Goal: Task Accomplishment & Management: Complete application form

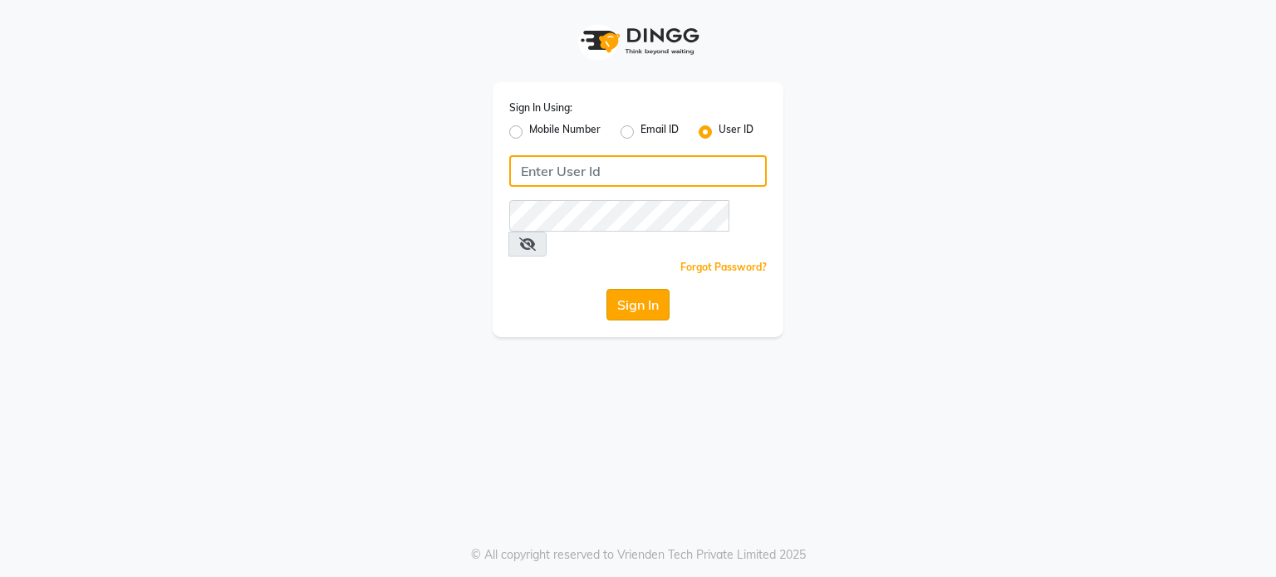
type input "[PERSON_NAME]@123"
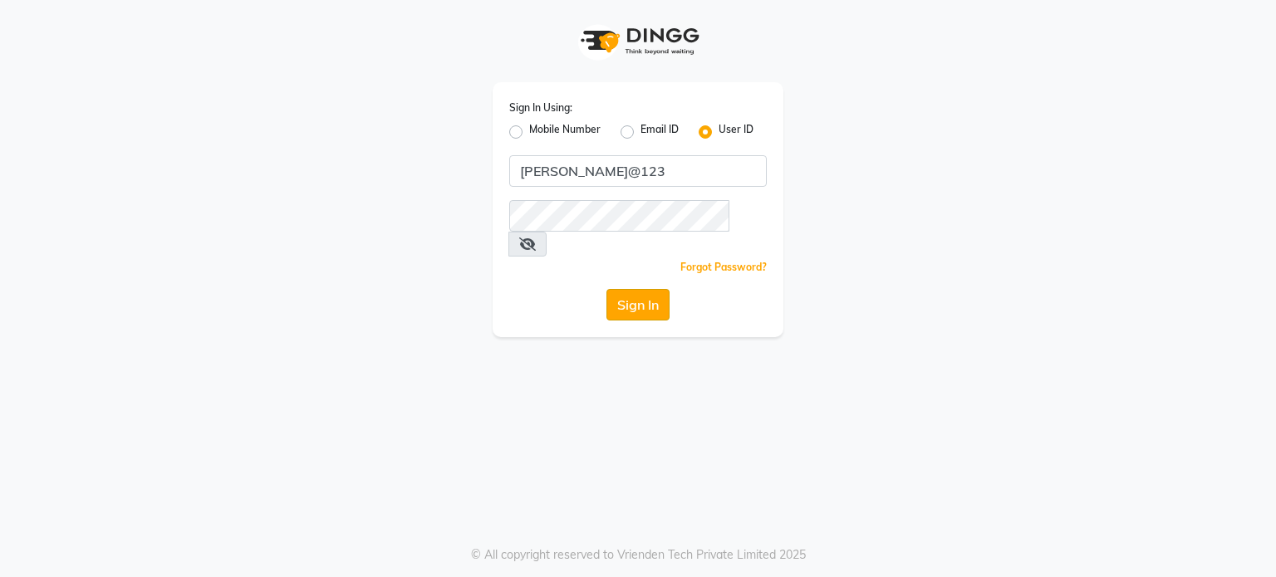
click at [630, 243] on button "Sign In" at bounding box center [637, 305] width 63 height 32
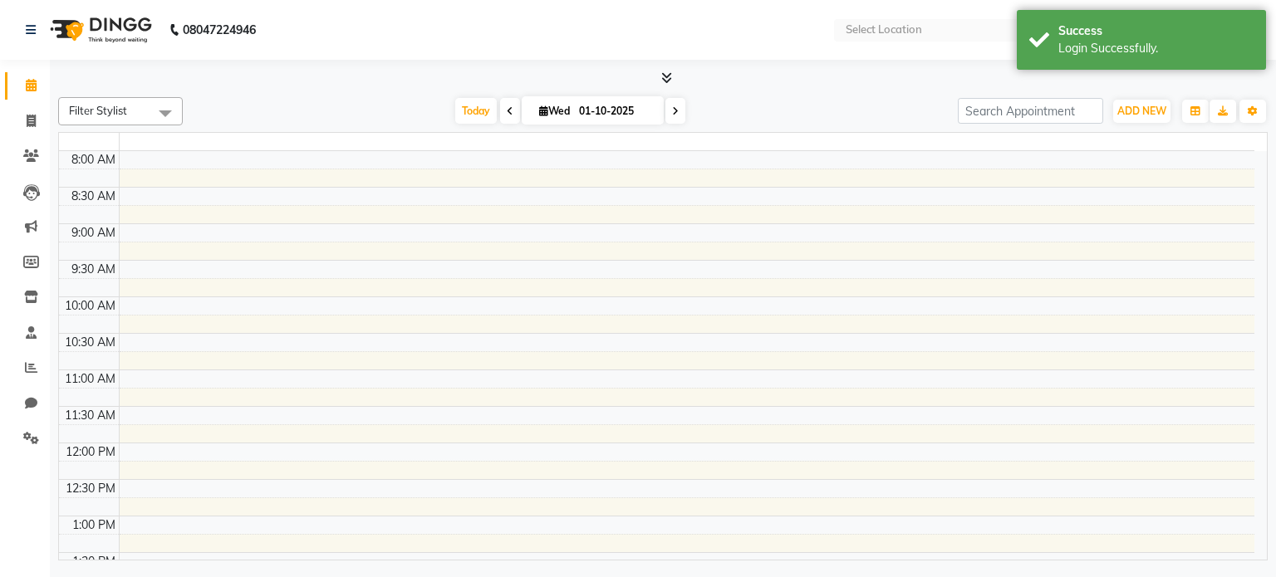
select select "en"
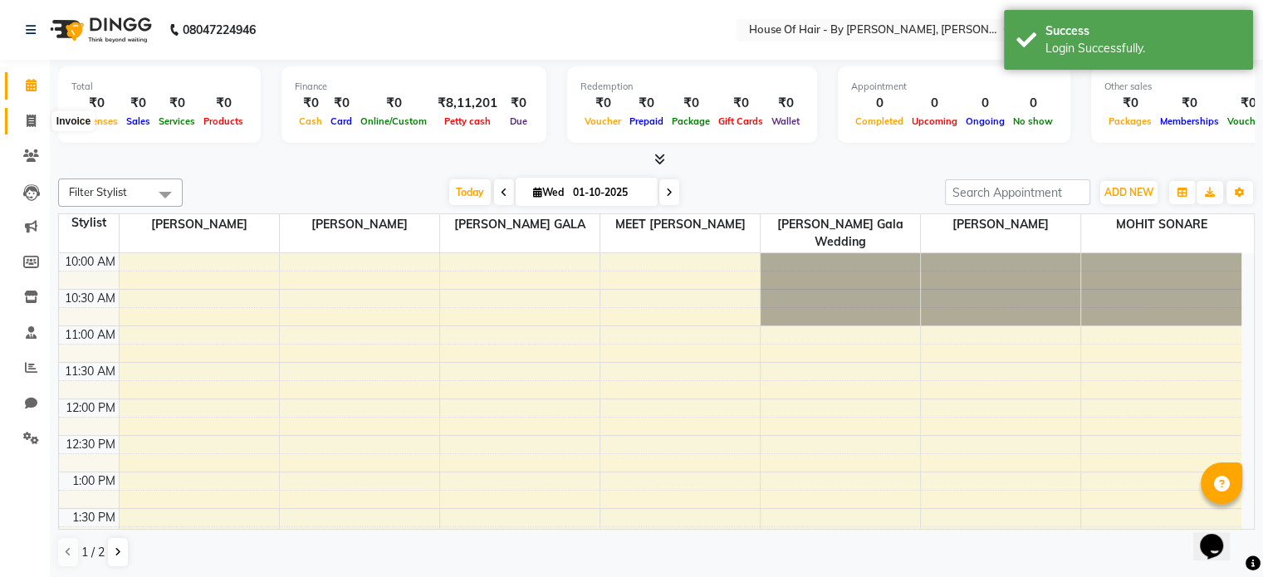
click at [27, 113] on span at bounding box center [31, 121] width 29 height 19
select select "7865"
select select "service"
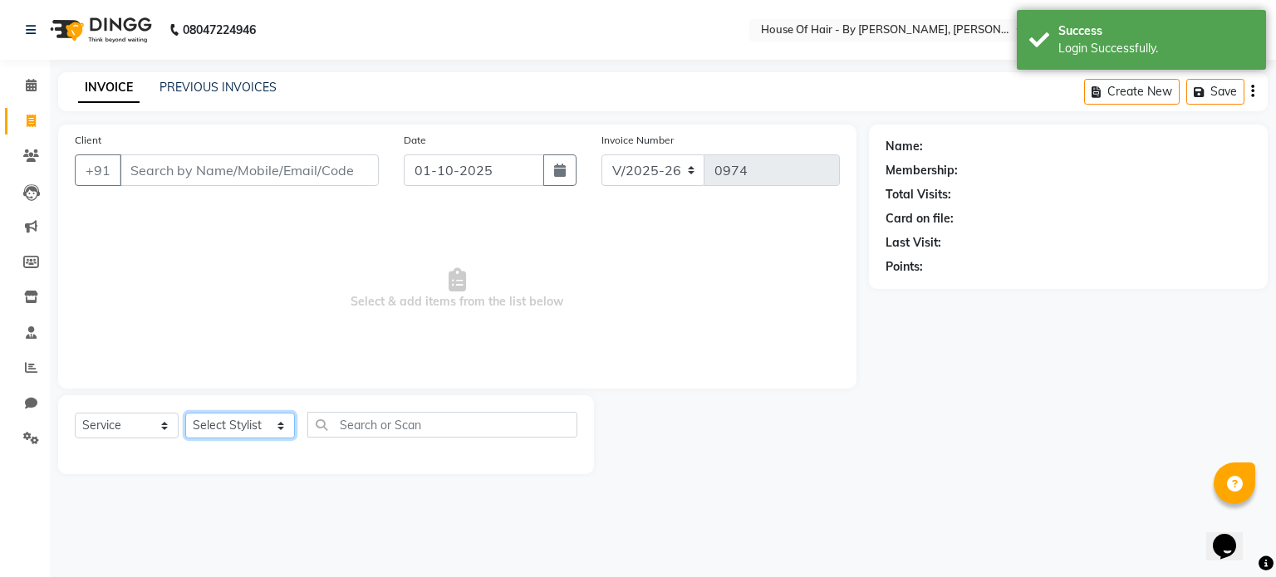
click at [234, 243] on select "Select Stylist [PERSON_NAME] GALA [PERSON_NAME] Gala Wedding [PERSON_NAME] [PER…" at bounding box center [240, 426] width 110 height 26
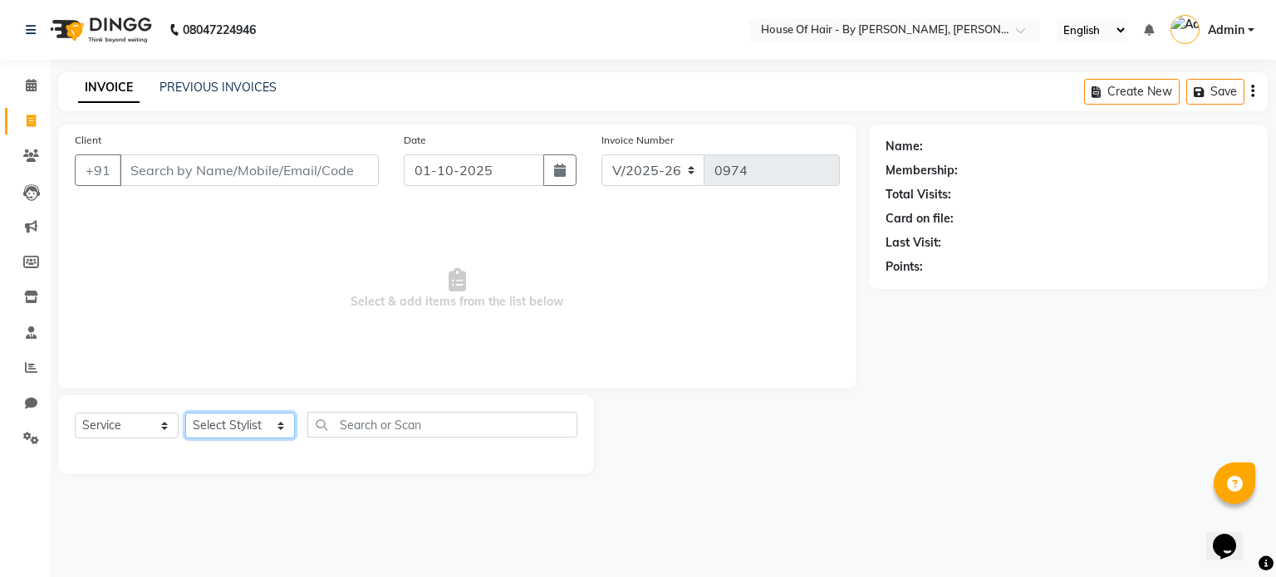
select select "71584"
click at [185, 243] on select "Select Stylist [PERSON_NAME] GALA [PERSON_NAME] Gala Wedding [PERSON_NAME] [PER…" at bounding box center [240, 426] width 110 height 26
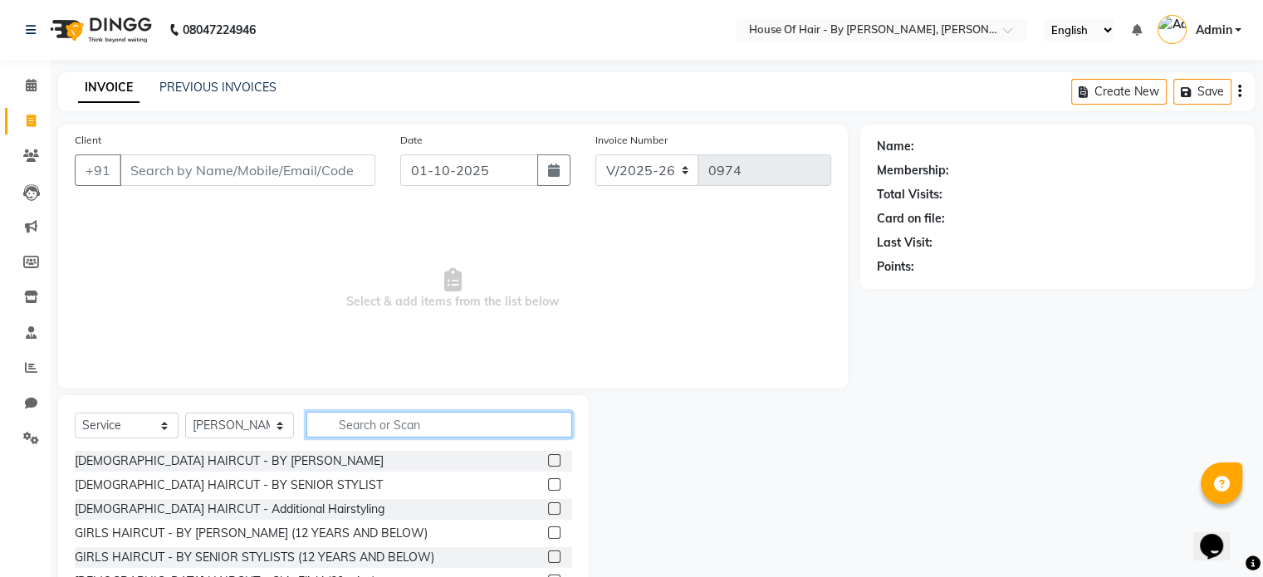
click at [368, 243] on input "text" at bounding box center [439, 425] width 266 height 26
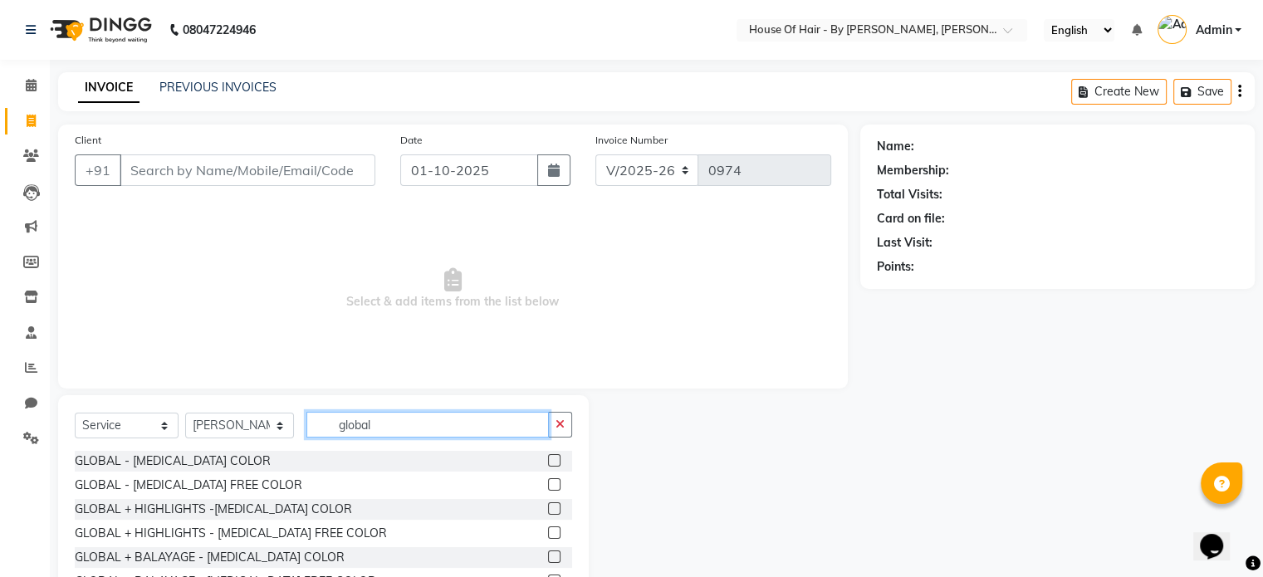
type input "global"
click at [555, 243] on label at bounding box center [554, 460] width 12 height 12
click at [555, 243] on input "checkbox" at bounding box center [553, 461] width 11 height 11
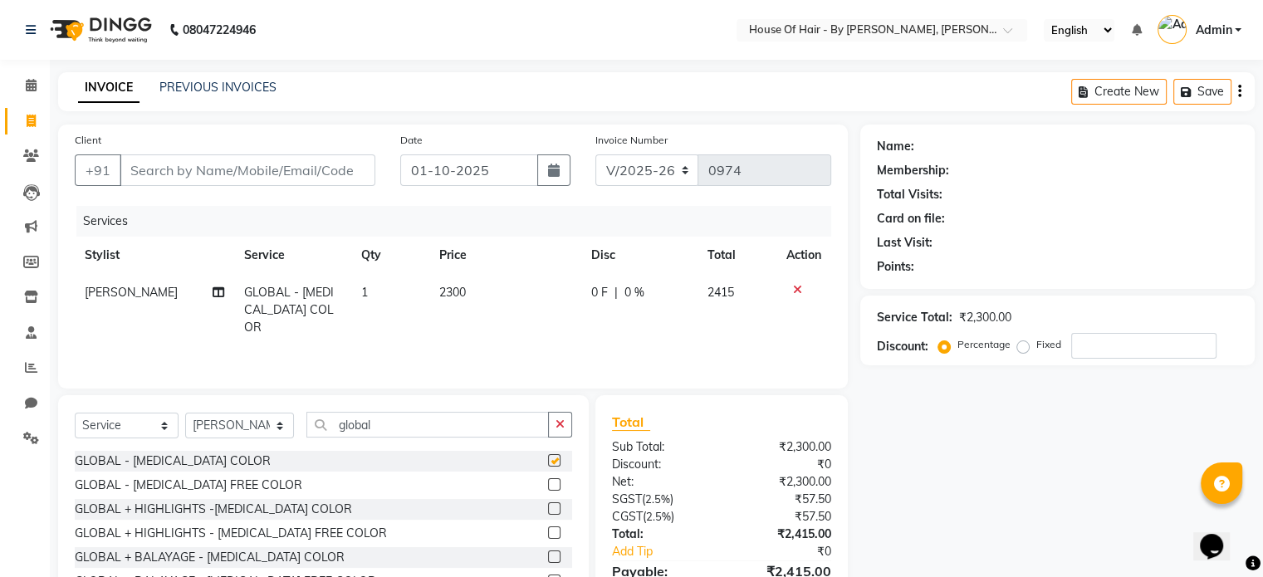
checkbox input "false"
click at [463, 243] on span "2300" at bounding box center [452, 292] width 27 height 15
select select "71584"
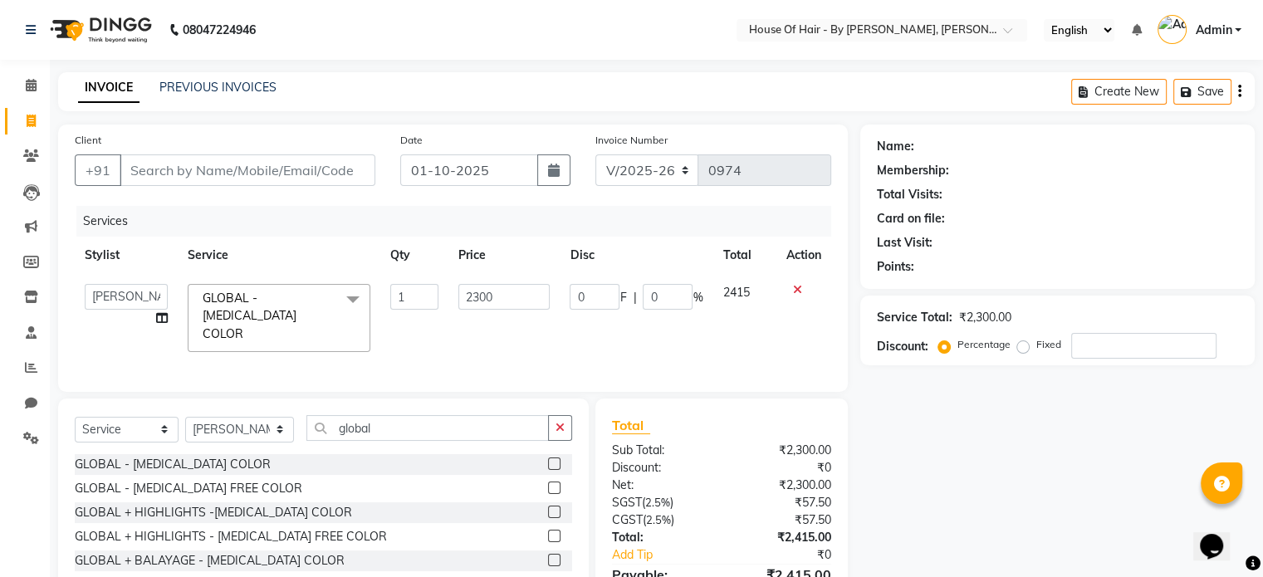
click at [463, 243] on input "2300" at bounding box center [503, 297] width 91 height 26
type input "8200"
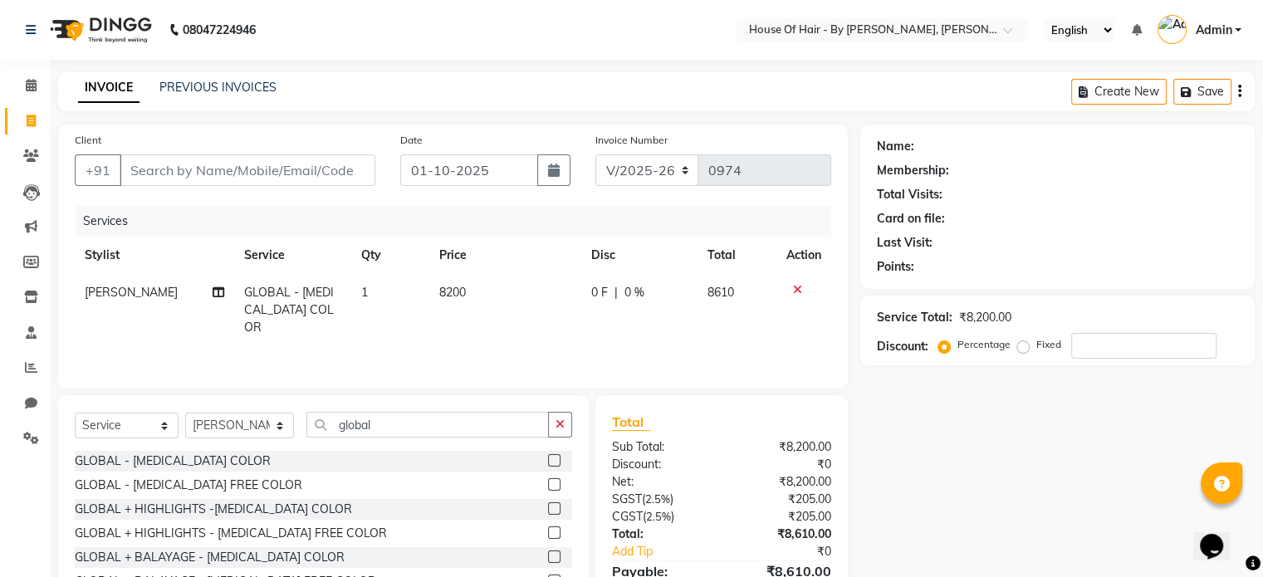
click at [630, 92] on icon "button" at bounding box center [1239, 91] width 3 height 1
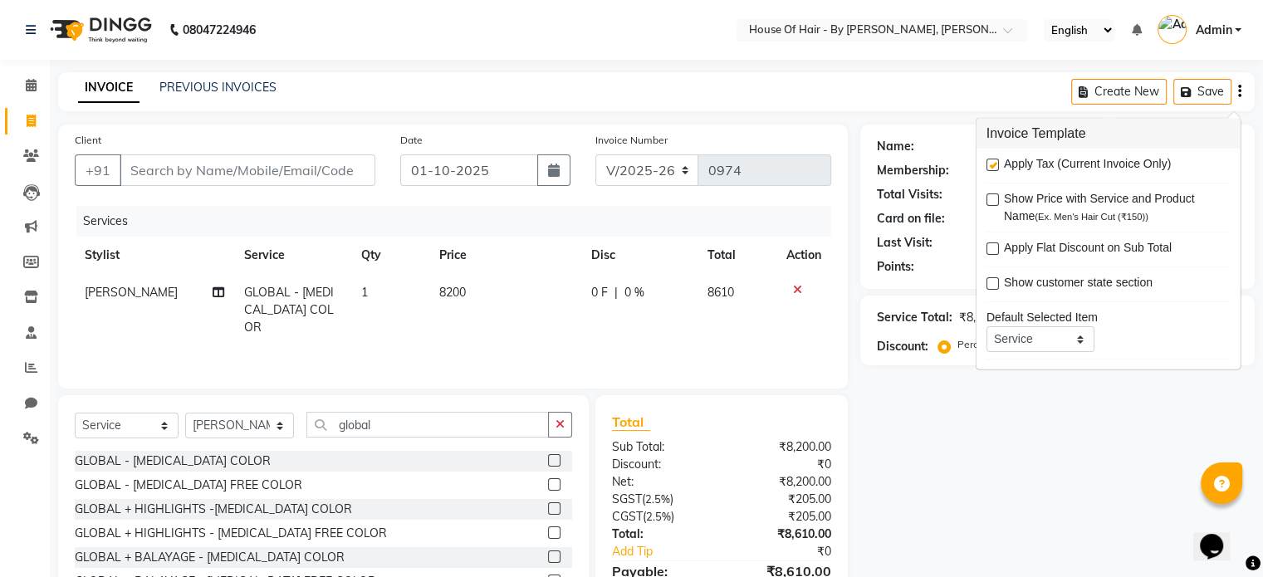
click at [630, 166] on label at bounding box center [993, 165] width 12 height 12
click at [630, 166] on input "checkbox" at bounding box center [992, 165] width 11 height 11
checkbox input "false"
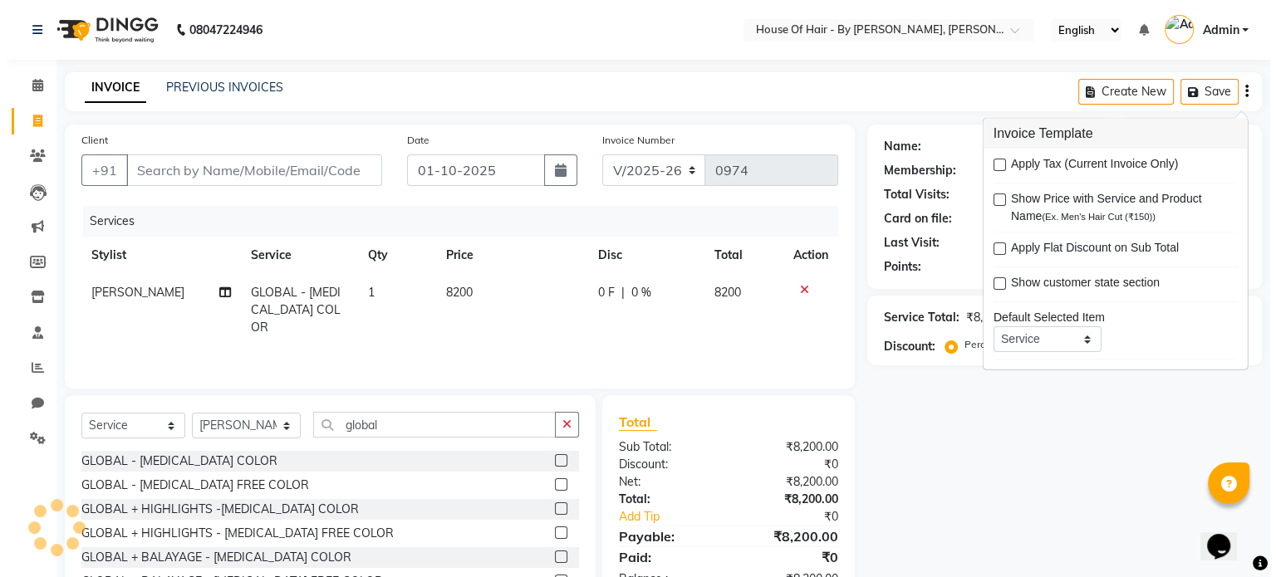
scroll to position [66, 0]
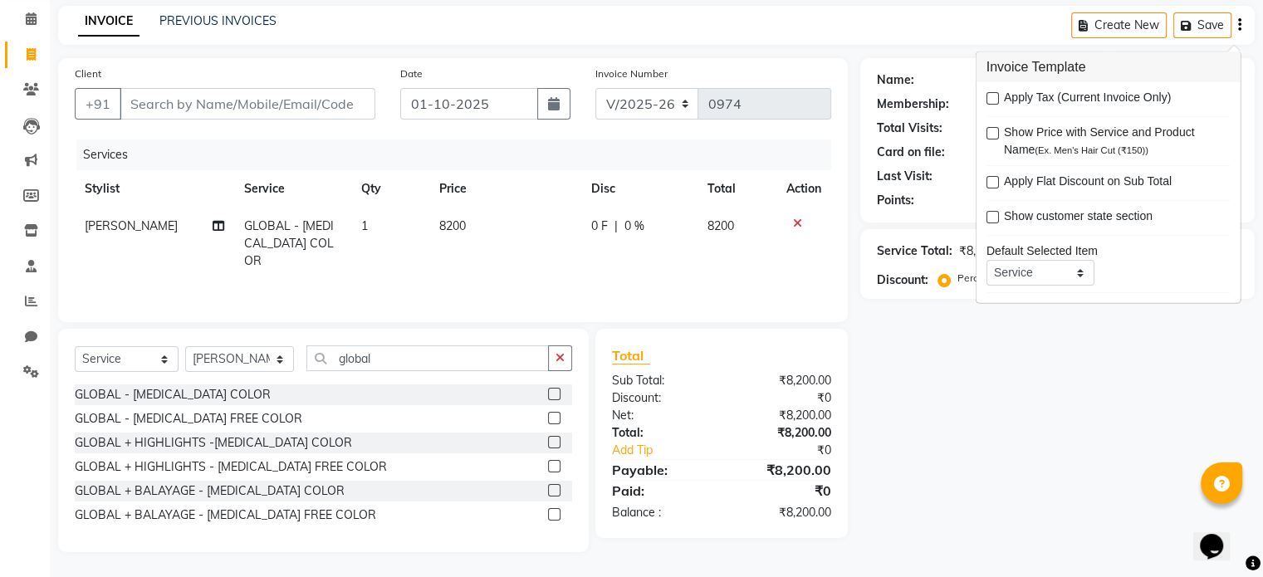
click at [630, 243] on div "Name: Membership: Total Visits: Card on file: Last Visit: Points: Service Total…" at bounding box center [1063, 305] width 407 height 494
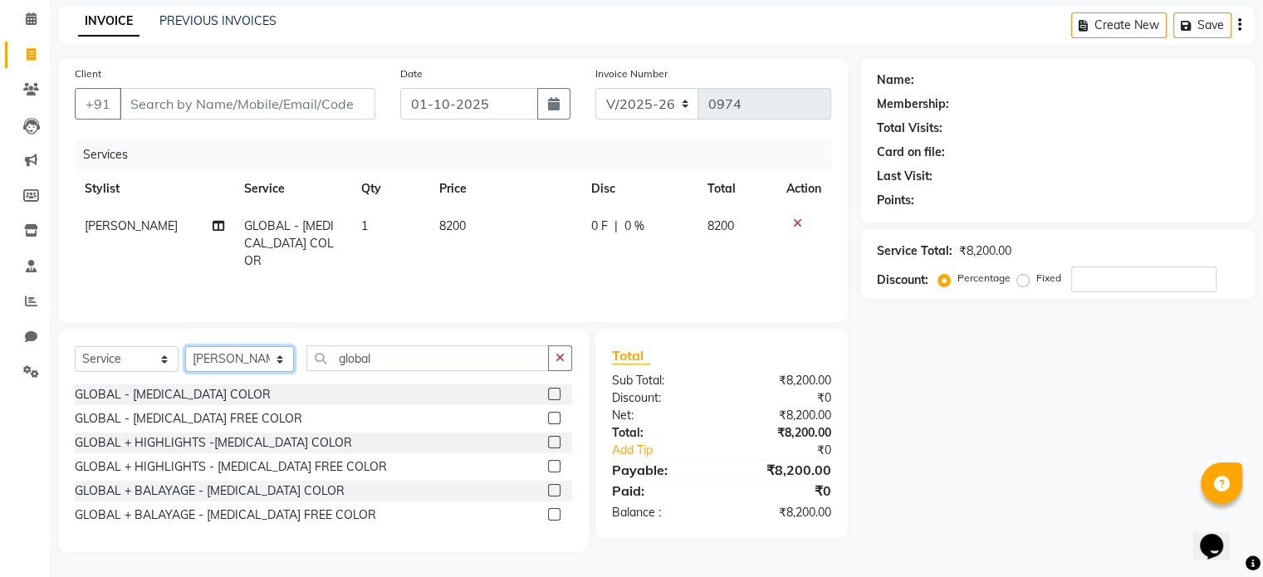
click at [260, 243] on select "Select Stylist [PERSON_NAME] GALA [PERSON_NAME] Gala Wedding [PERSON_NAME] [PER…" at bounding box center [239, 359] width 109 height 26
select select "70378"
click at [185, 243] on select "Select Stylist [PERSON_NAME] GALA [PERSON_NAME] Gala Wedding [PERSON_NAME] [PER…" at bounding box center [239, 359] width 109 height 26
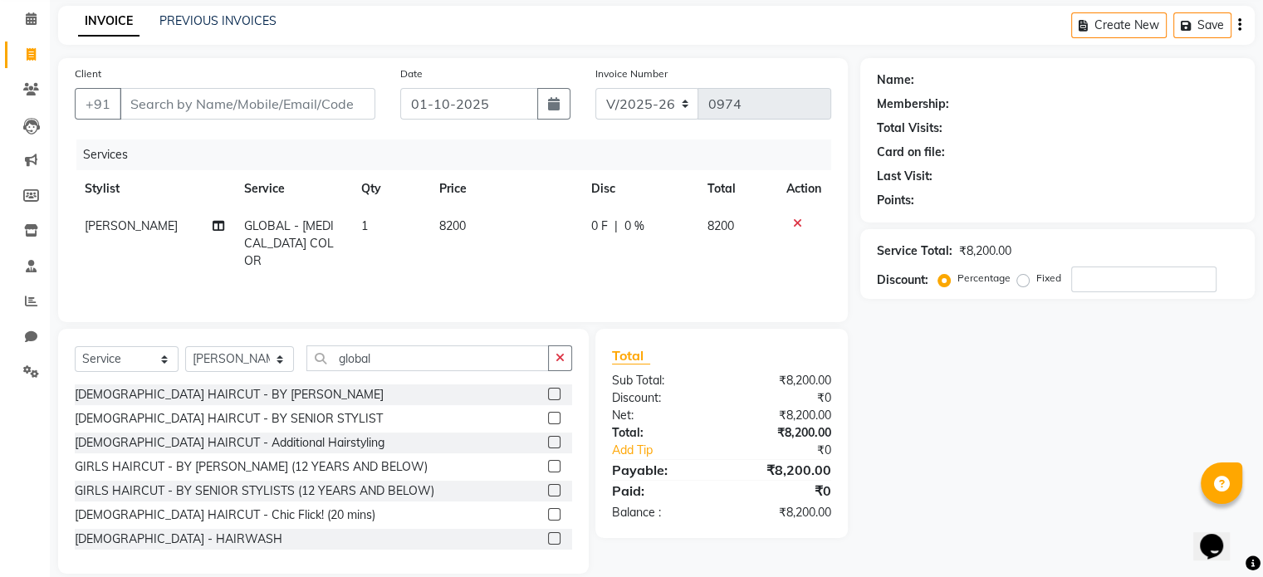
click at [548, 243] on label at bounding box center [554, 418] width 12 height 12
click at [548, 243] on input "checkbox" at bounding box center [553, 419] width 11 height 11
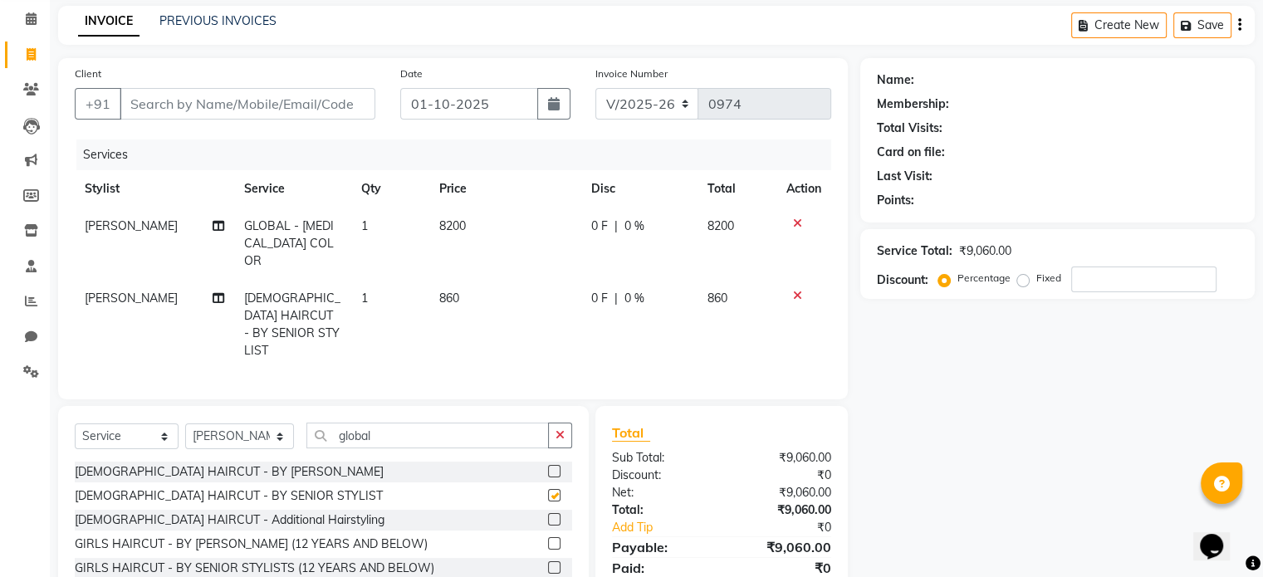
checkbox input "false"
click at [246, 100] on input "Client" at bounding box center [248, 104] width 256 height 32
type input "n"
type input "0"
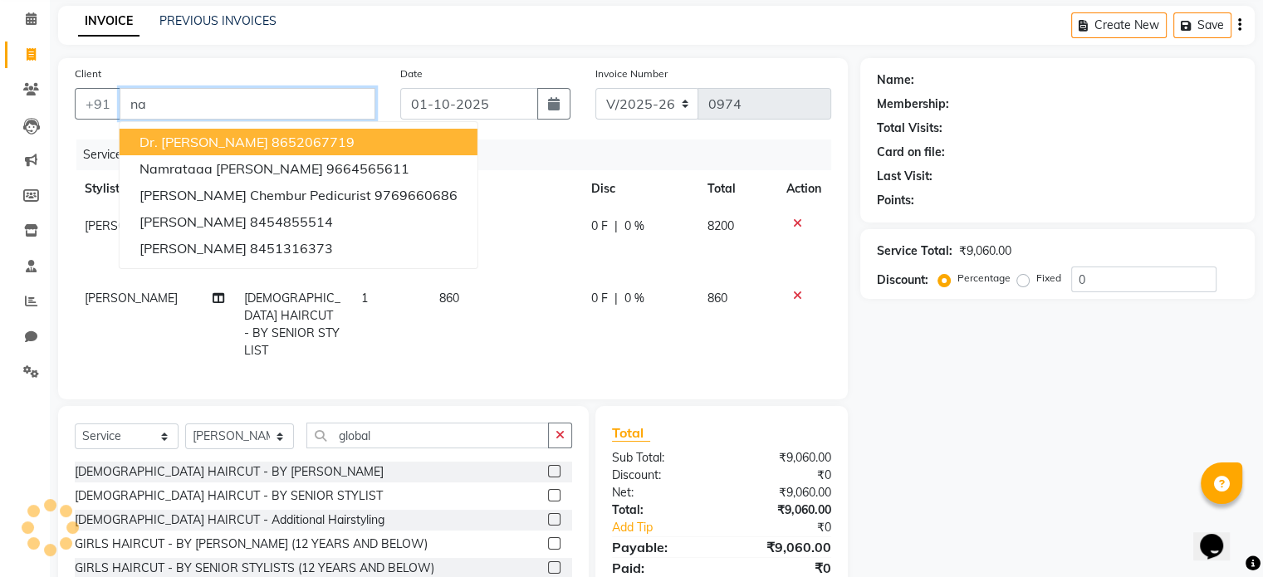
type input "n"
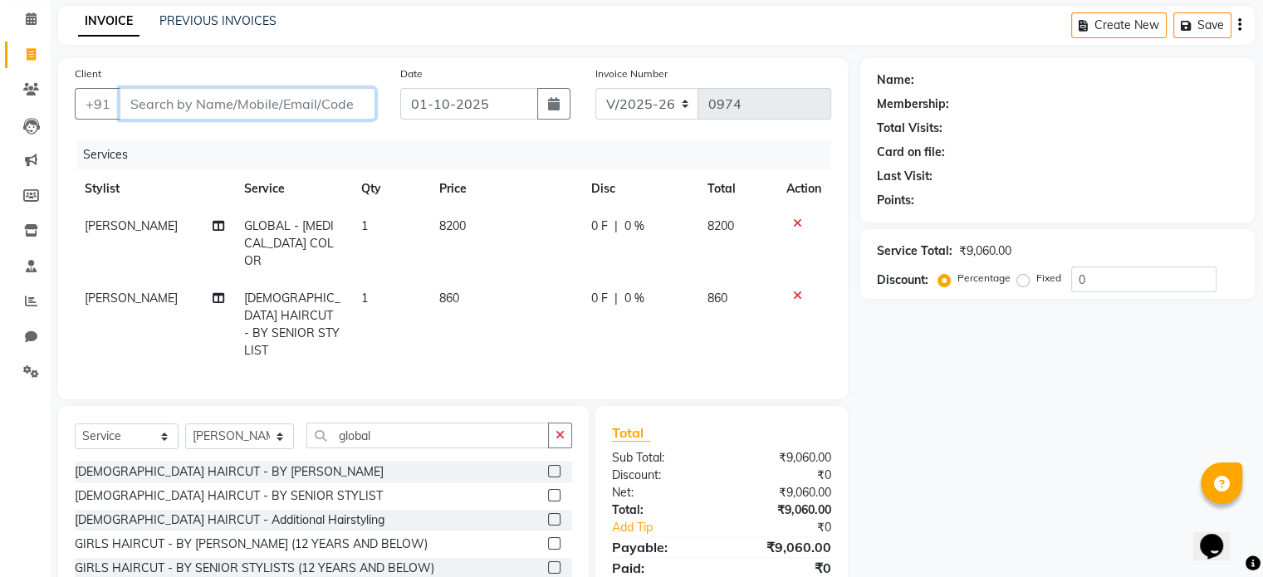
click at [239, 110] on input "Client" at bounding box center [248, 104] width 256 height 32
type input "8668988144"
click at [340, 103] on span "Add Client" at bounding box center [333, 104] width 66 height 17
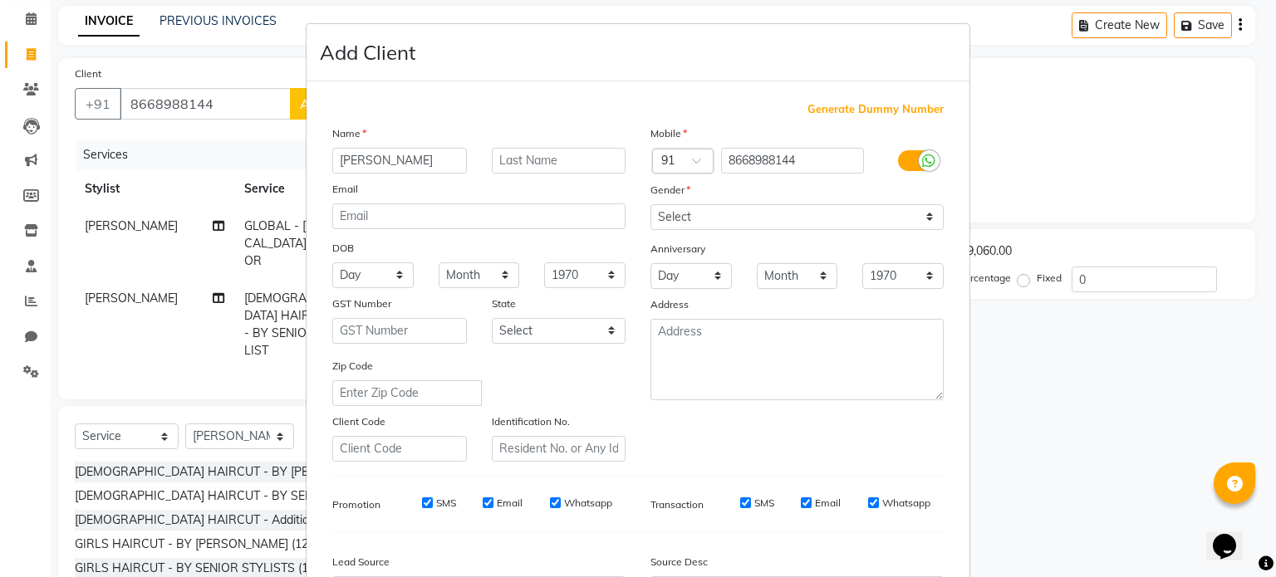
type input "[PERSON_NAME]"
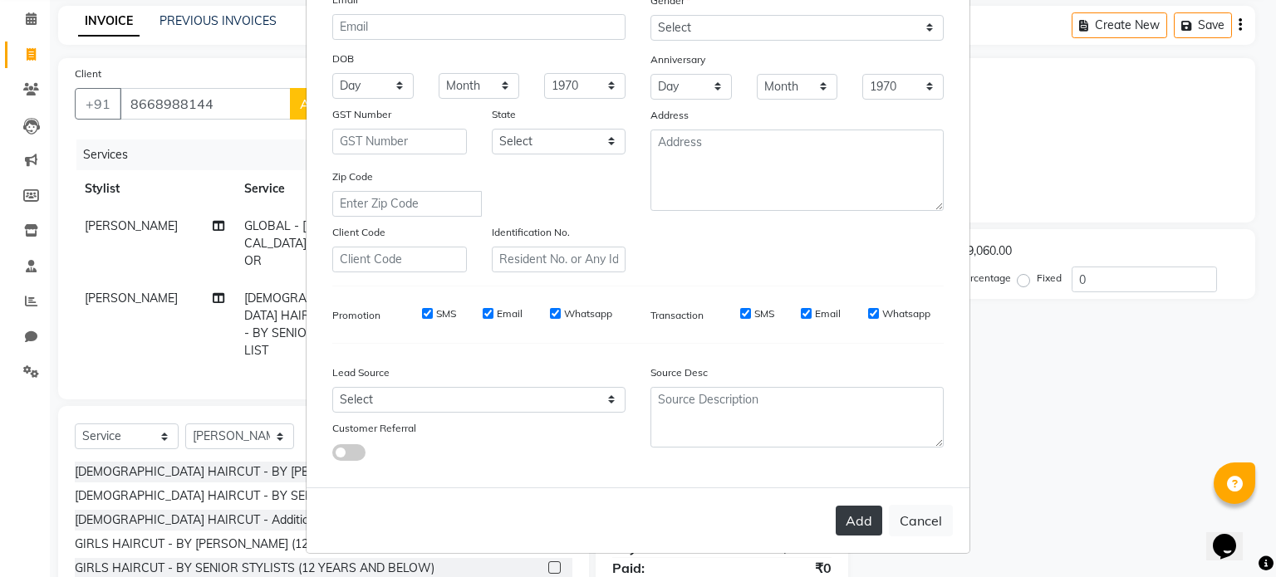
type input "[PERSON_NAME]"
click at [630, 243] on button "Add" at bounding box center [858, 521] width 47 height 30
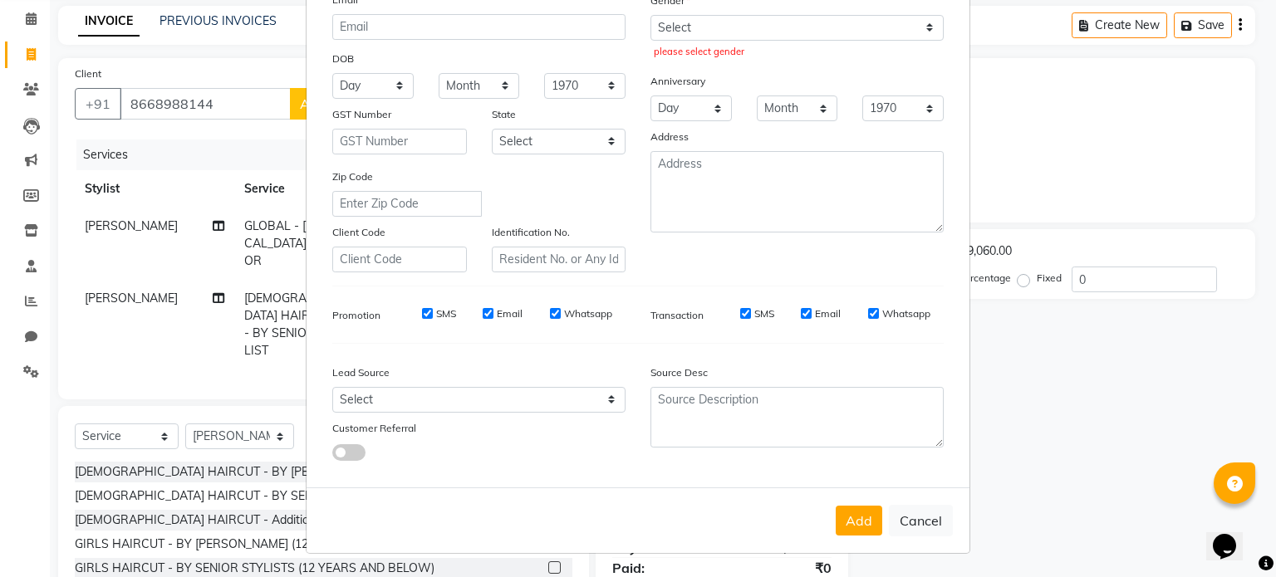
scroll to position [0, 0]
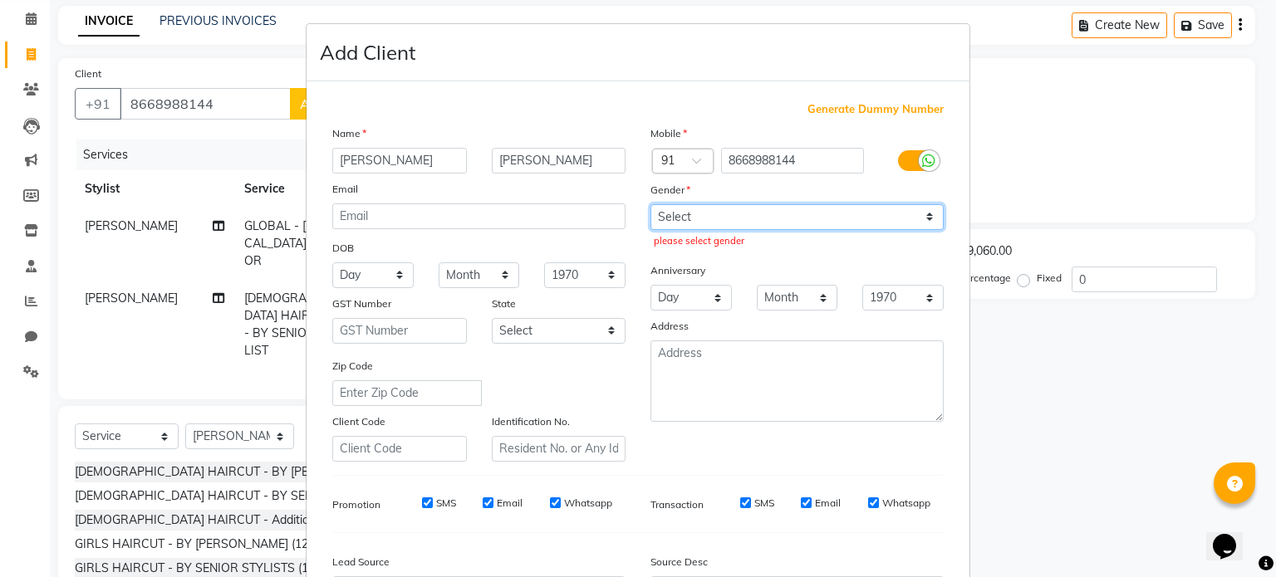
click at [630, 212] on select "Select [DEMOGRAPHIC_DATA] [DEMOGRAPHIC_DATA] Other Prefer Not To Say" at bounding box center [796, 217] width 293 height 26
select select "[DEMOGRAPHIC_DATA]"
click at [630, 205] on select "Select [DEMOGRAPHIC_DATA] [DEMOGRAPHIC_DATA] Other Prefer Not To Say" at bounding box center [796, 217] width 293 height 26
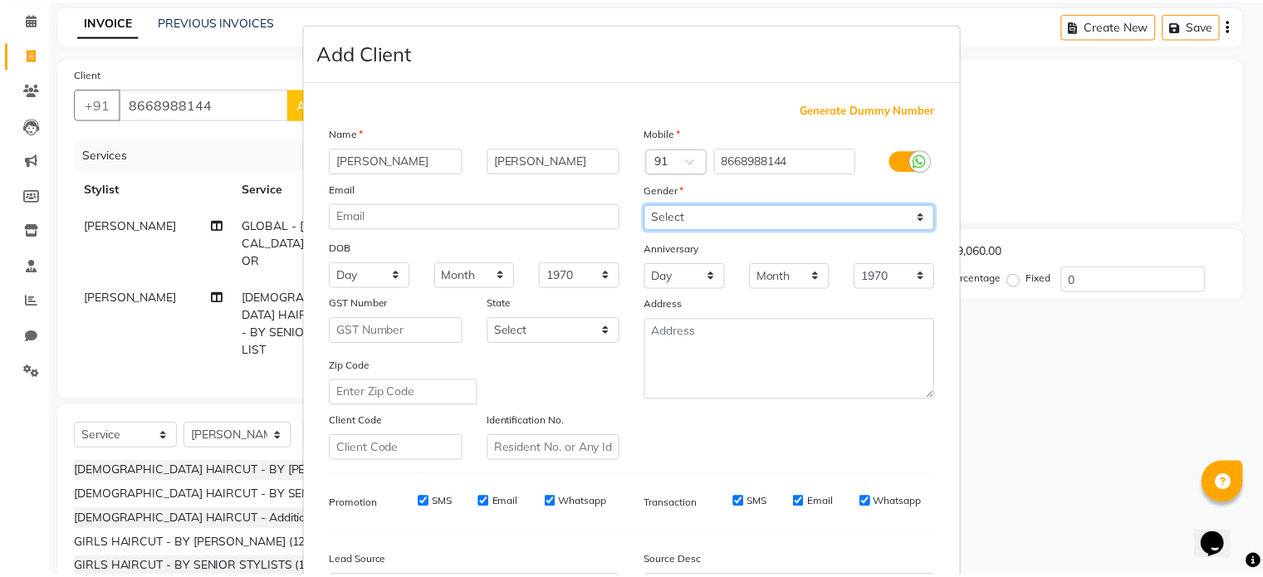
scroll to position [197, 0]
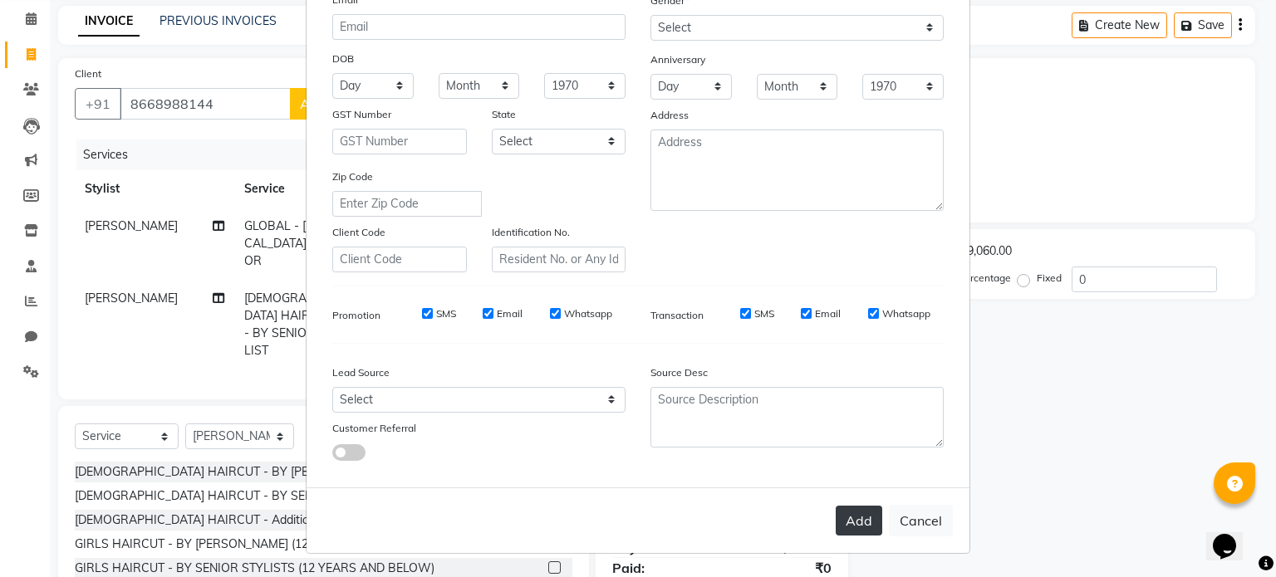
click at [630, 243] on button "Add" at bounding box center [858, 521] width 47 height 30
select select
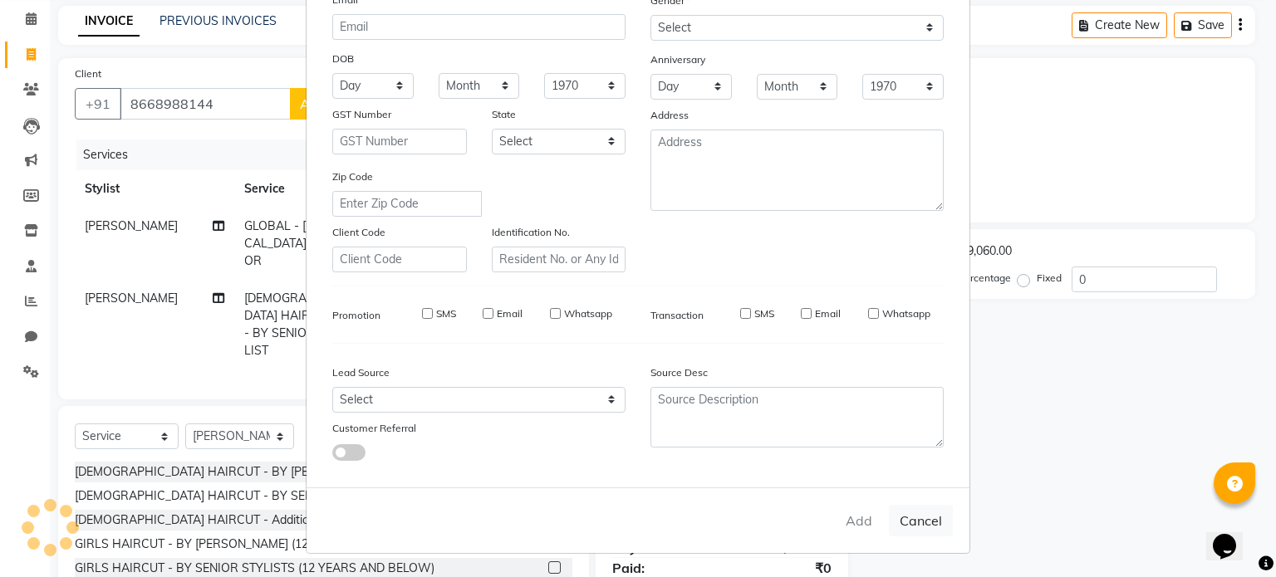
select select
checkbox input "false"
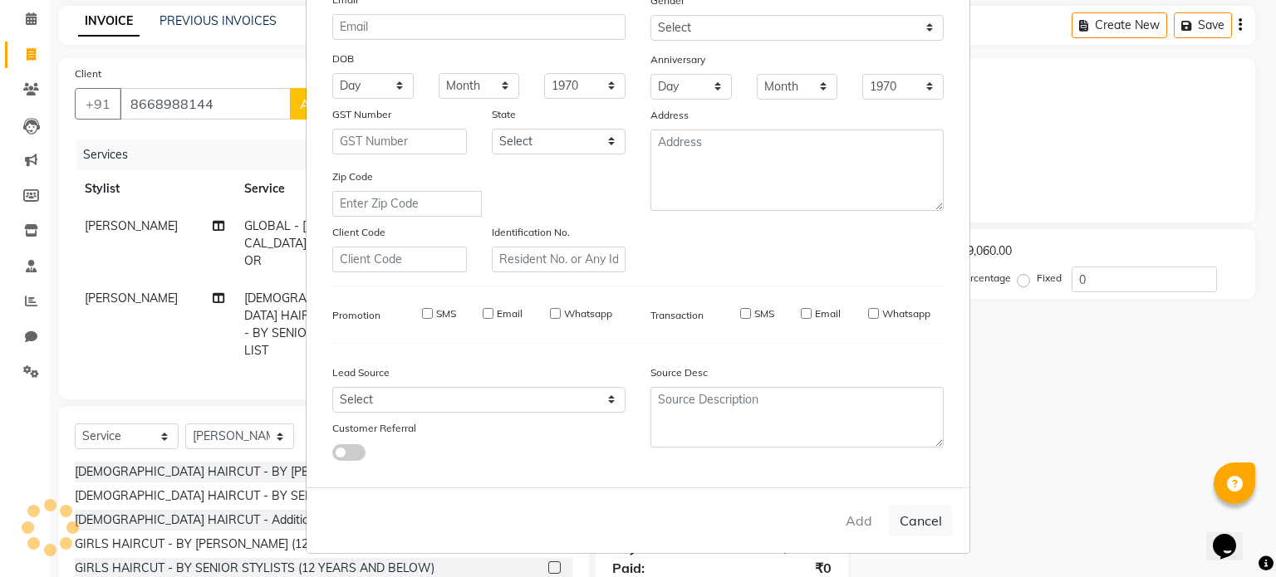
checkbox input "false"
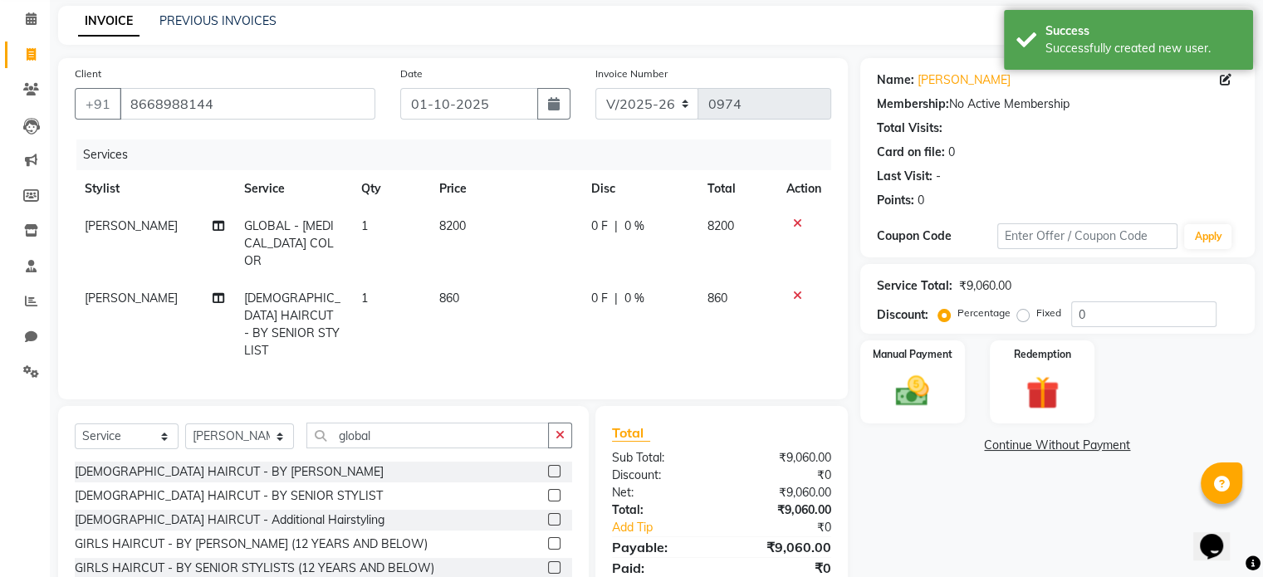
click at [459, 243] on td "860" at bounding box center [505, 325] width 152 height 90
select select "70378"
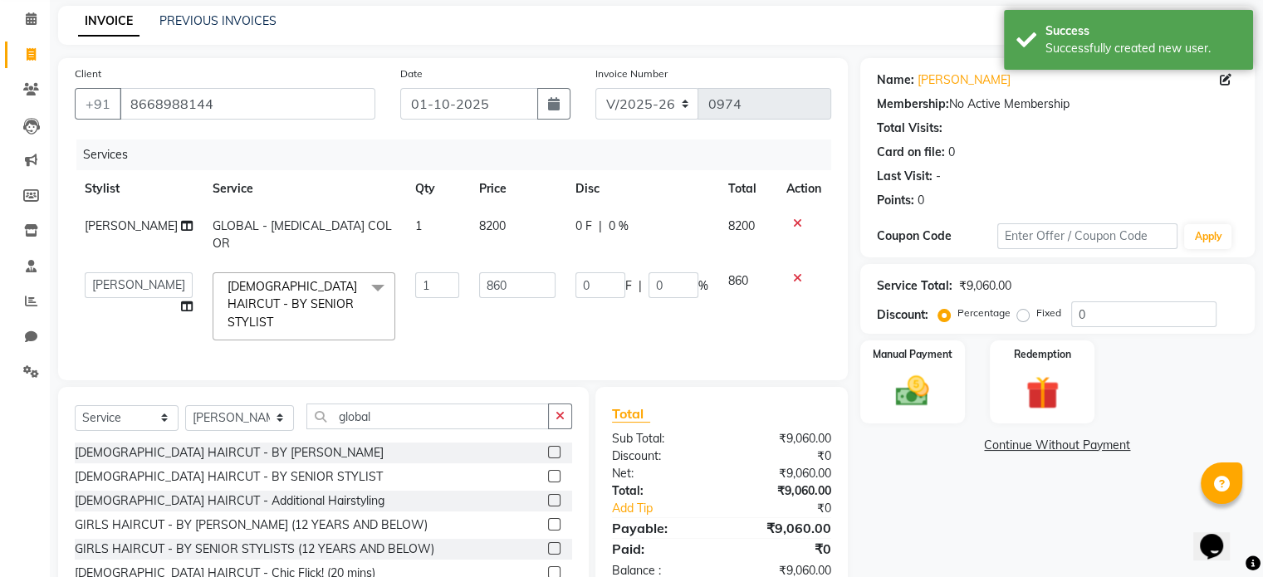
click at [469, 243] on td "860" at bounding box center [517, 306] width 96 height 88
click at [495, 243] on input "860" at bounding box center [517, 285] width 76 height 26
click at [487, 243] on input "860" at bounding box center [517, 285] width 76 height 26
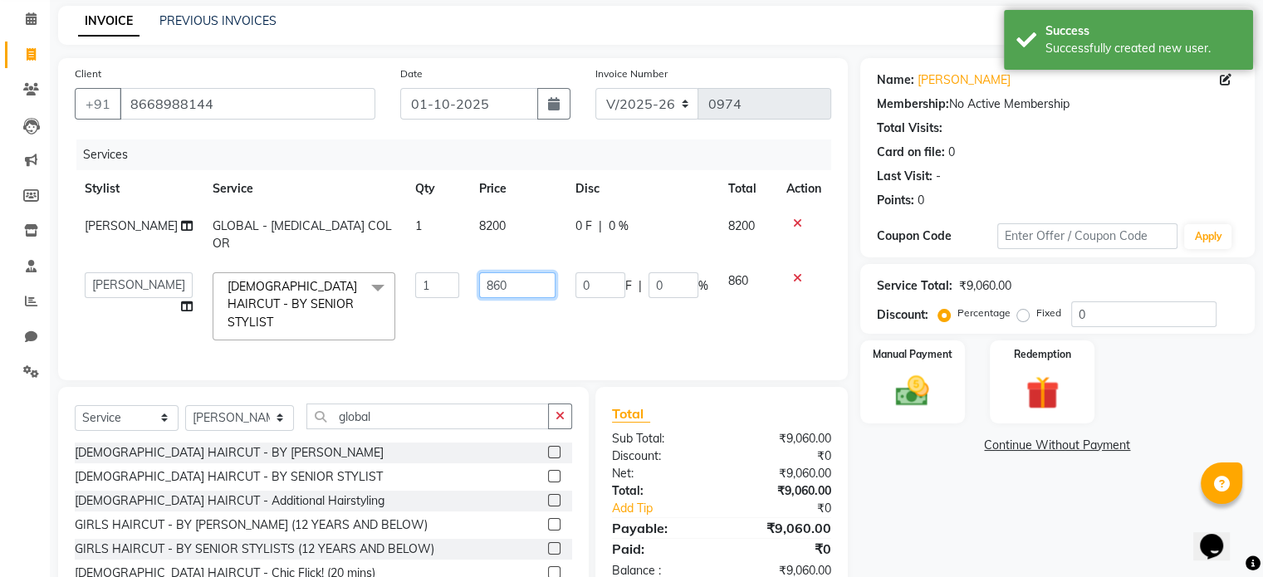
click at [481, 243] on input "860" at bounding box center [517, 285] width 76 height 26
type input "903"
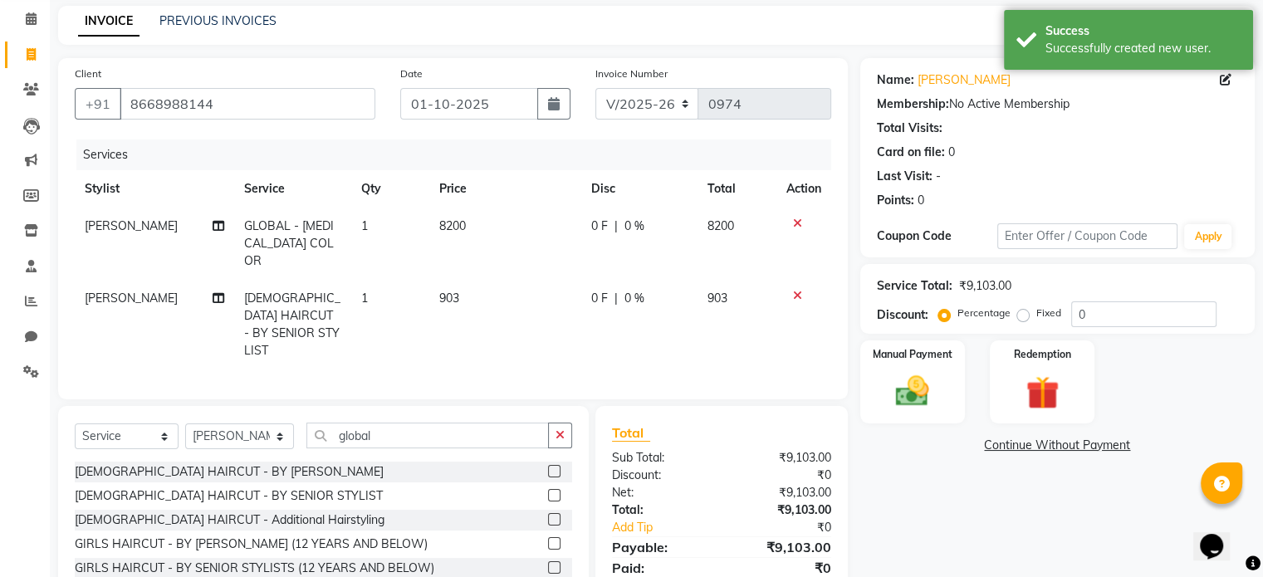
click at [630, 243] on div "Name: [PERSON_NAME] Membership: No Active Membership Total Visits: Card on file…" at bounding box center [1063, 354] width 407 height 593
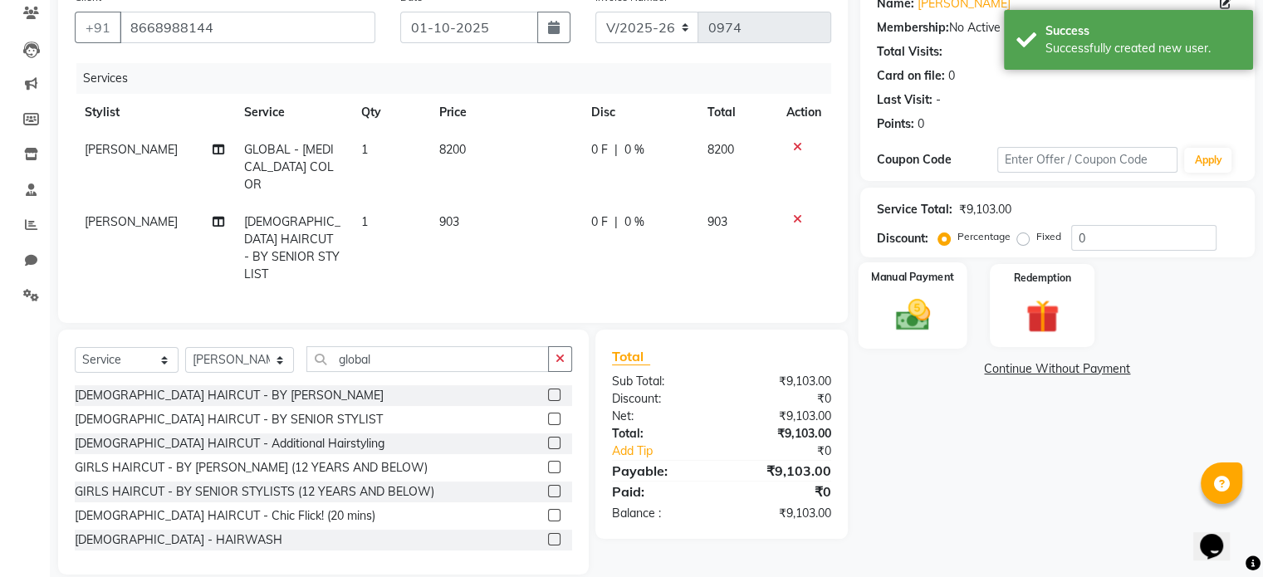
click at [630, 243] on img at bounding box center [912, 316] width 56 height 40
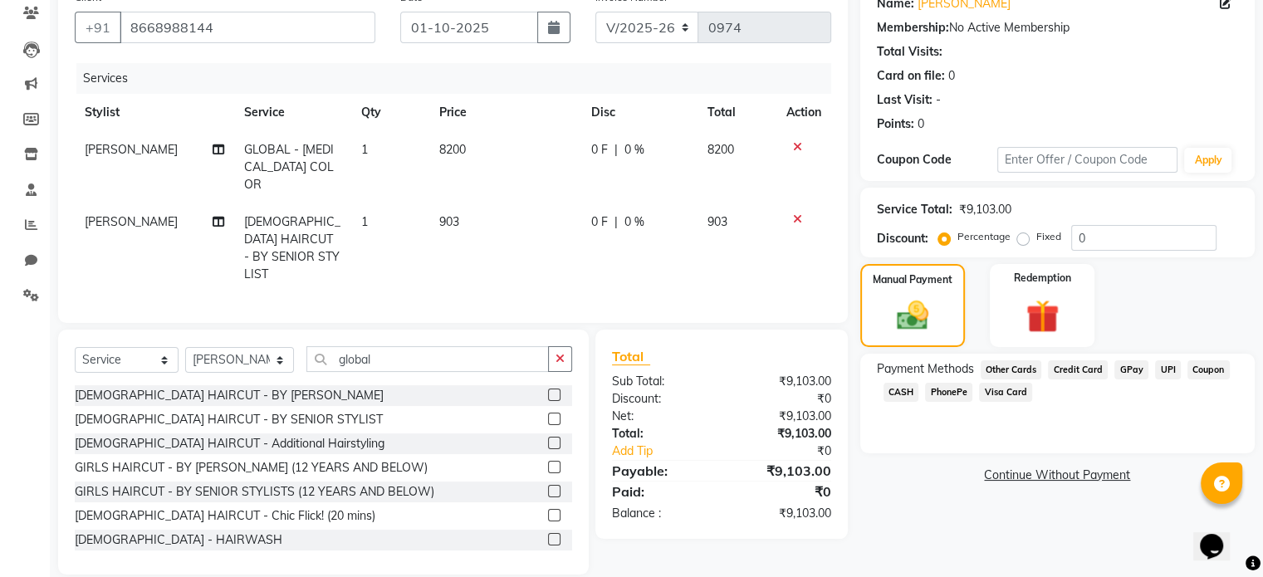
click at [630, 243] on span "GPay" at bounding box center [1131, 369] width 34 height 19
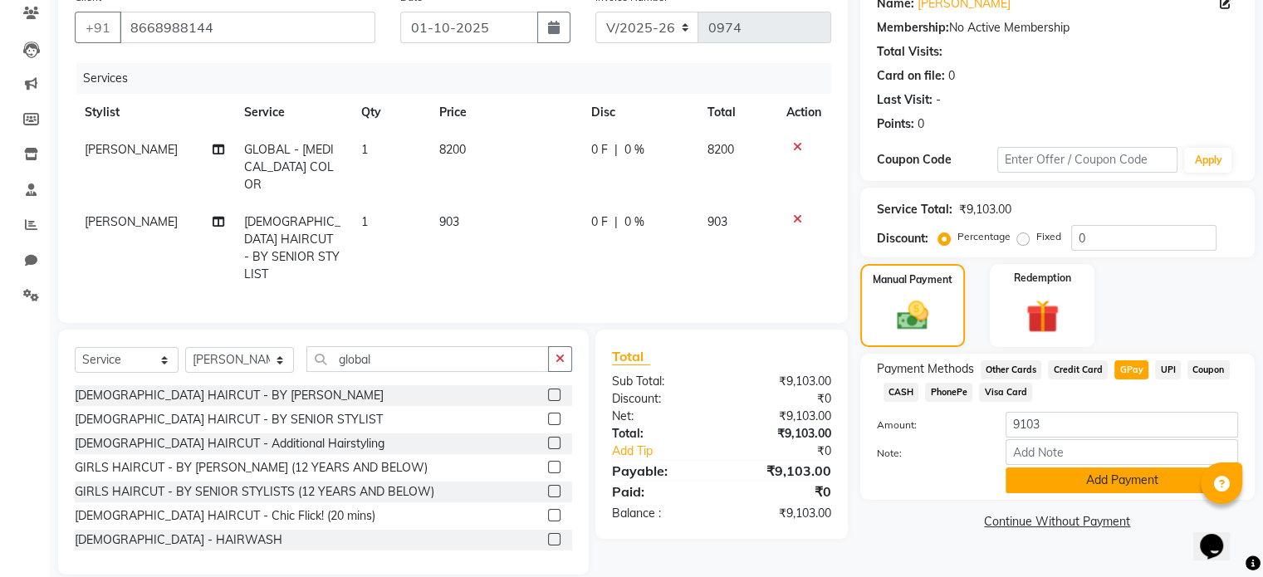
click at [630, 243] on button "Add Payment" at bounding box center [1122, 481] width 233 height 26
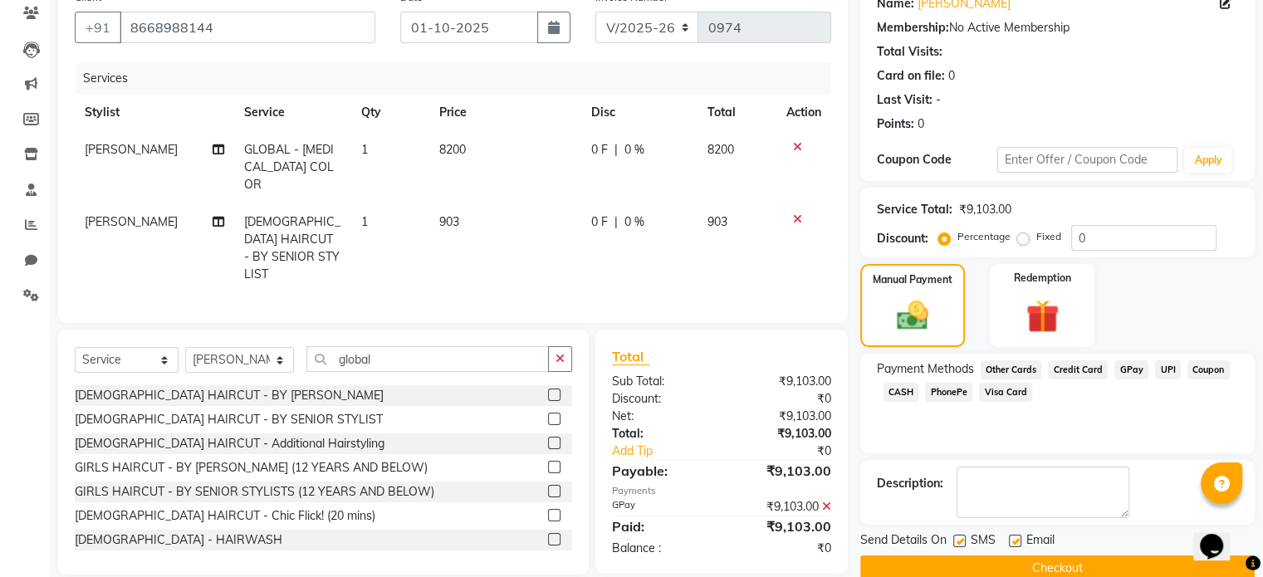
scroll to position [170, 0]
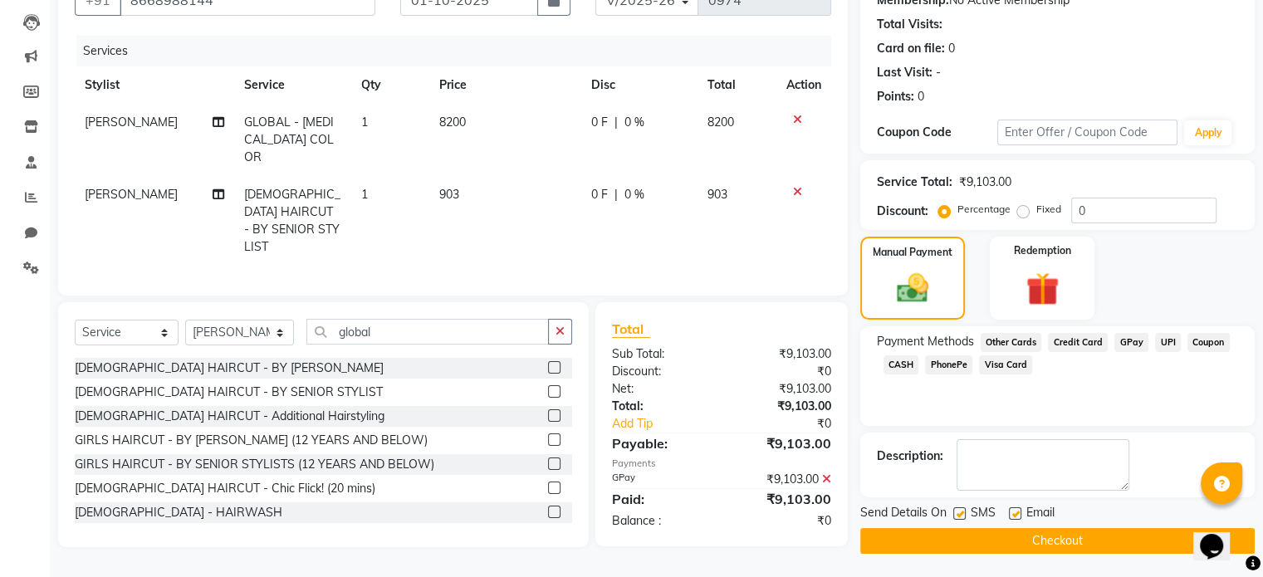
click at [630, 243] on button "Checkout" at bounding box center [1057, 541] width 394 height 26
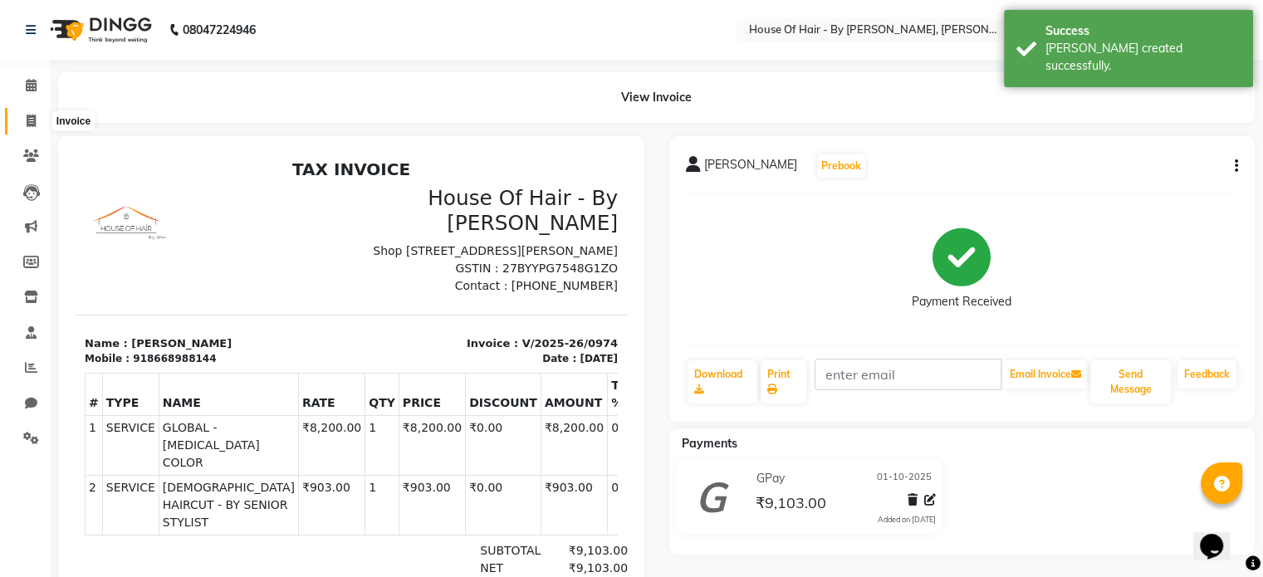
click at [30, 121] on icon at bounding box center [31, 121] width 9 height 12
select select "service"
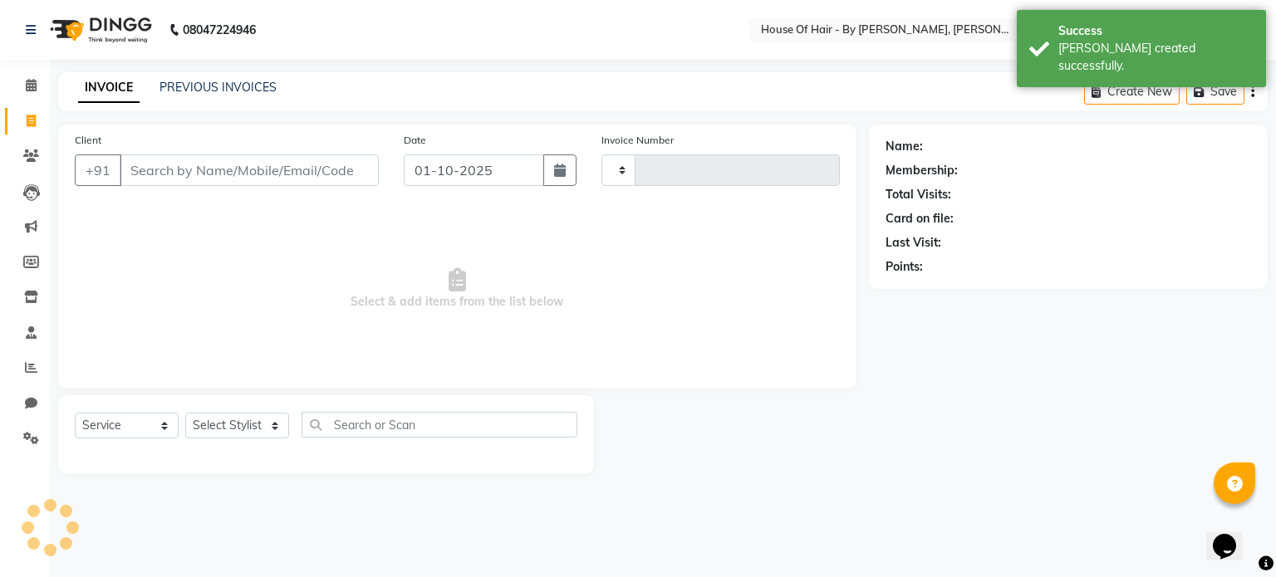
type input "0975"
select select "7865"
click at [262, 169] on input "Client" at bounding box center [249, 170] width 259 height 32
click at [243, 161] on input "Client" at bounding box center [249, 170] width 259 height 32
